Goal: Task Accomplishment & Management: Use online tool/utility

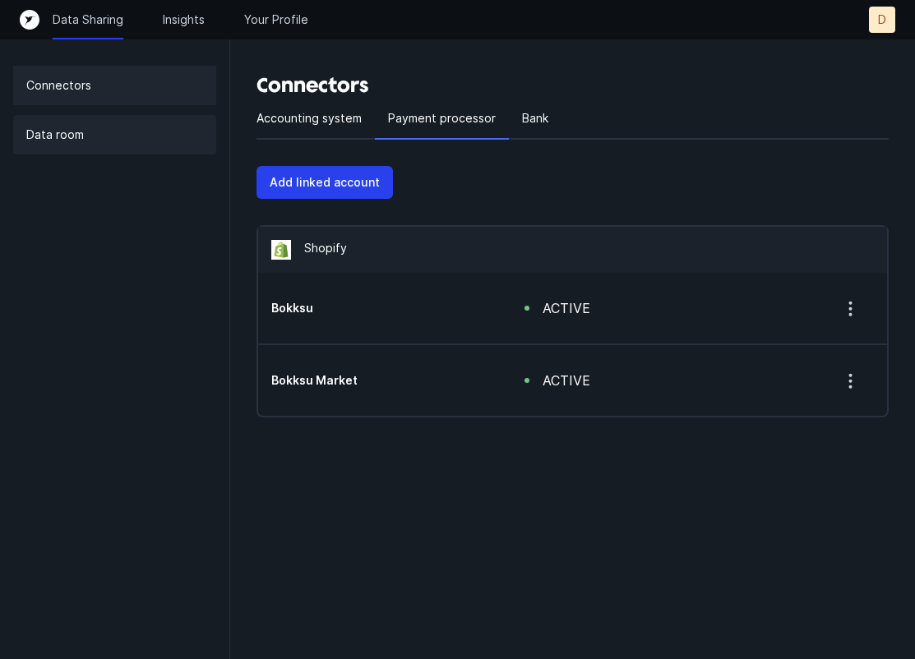
click at [120, 138] on div "Data room" at bounding box center [114, 134] width 203 height 39
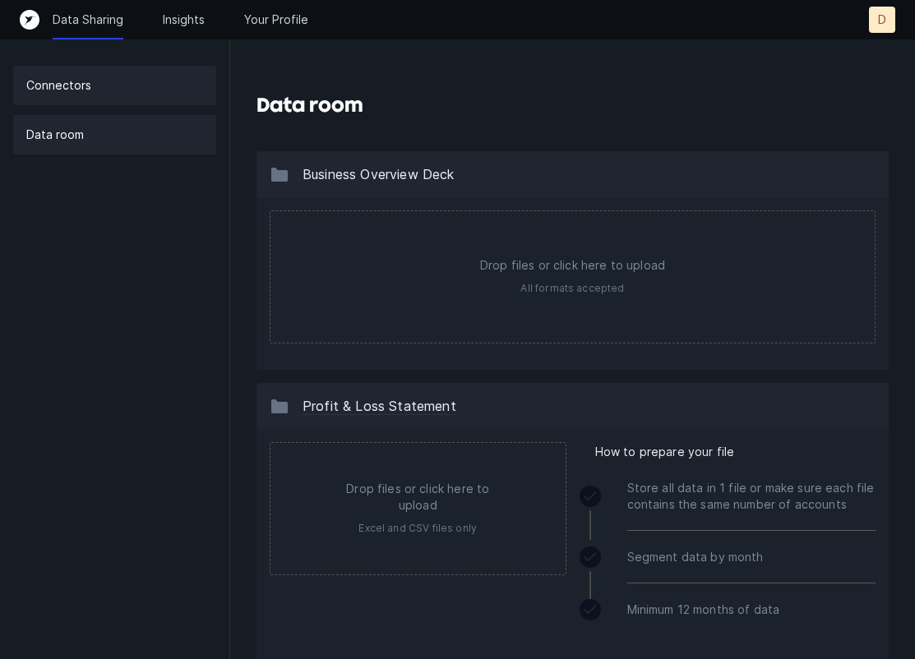
click at [98, 85] on div "Connectors" at bounding box center [114, 85] width 203 height 39
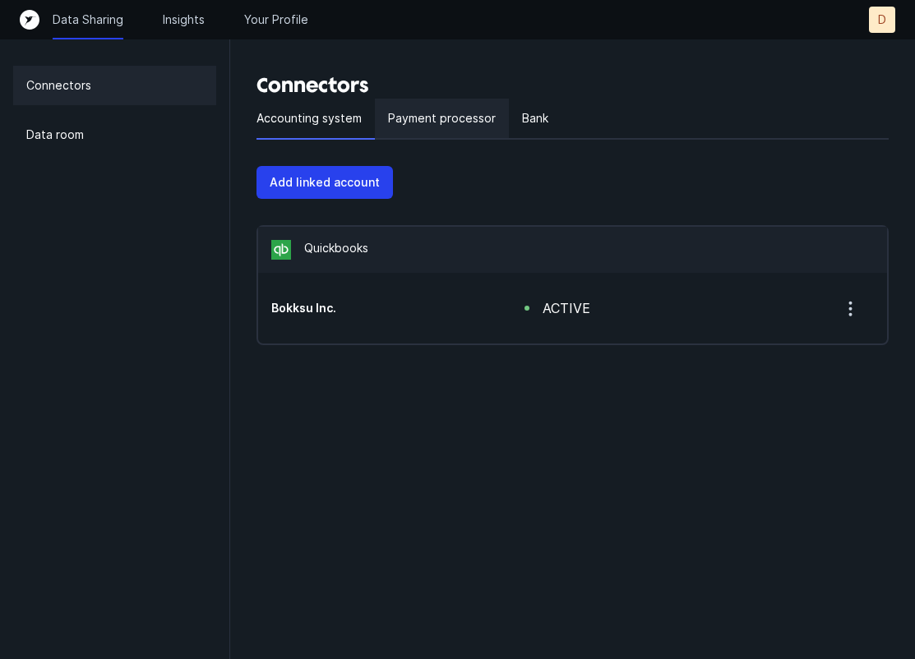
click at [442, 122] on p "Payment processor" at bounding box center [442, 119] width 108 height 20
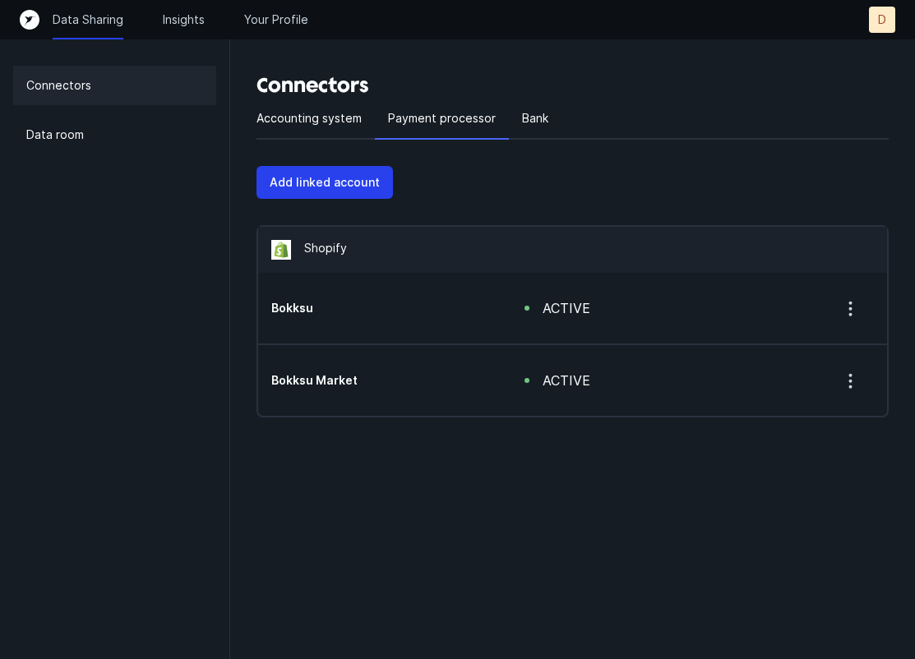
click at [313, 304] on h5 "Bokksu" at bounding box center [371, 308] width 201 height 16
